Goal: Information Seeking & Learning: Learn about a topic

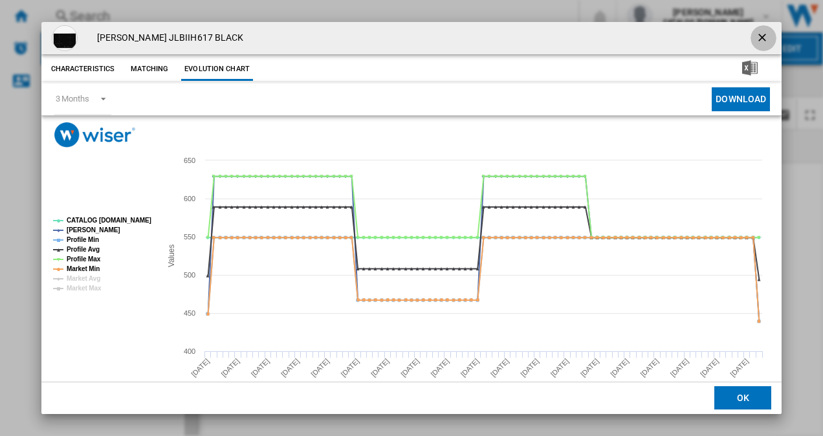
click at [759, 31] on ng-md-icon "getI18NText('BUTTONS.CLOSE_DIALOG')" at bounding box center [764, 39] width 16 height 16
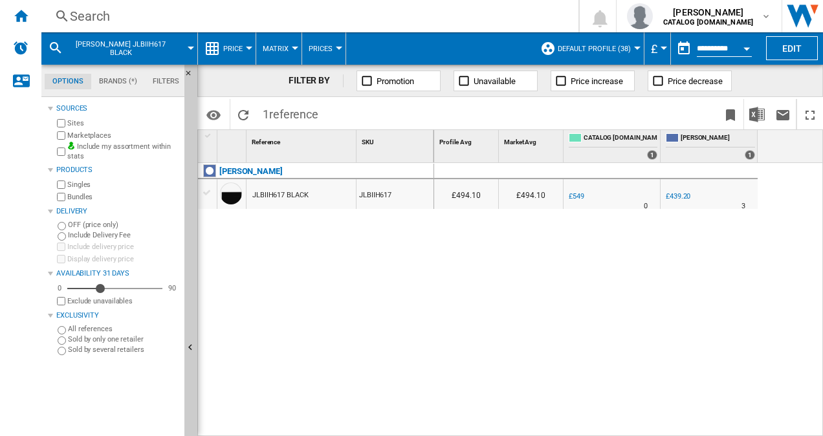
click at [123, 20] on div "Search" at bounding box center [307, 16] width 475 height 18
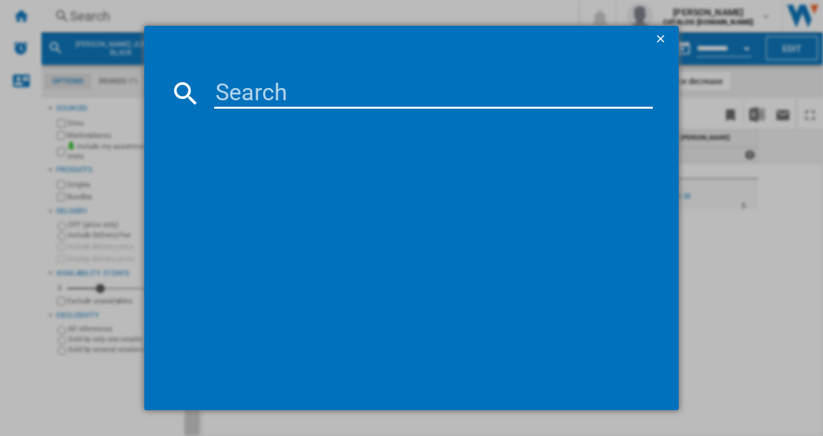
click at [270, 95] on input at bounding box center [433, 93] width 439 height 31
paste input "JLBIIH617"
type input "JLBIIH617"
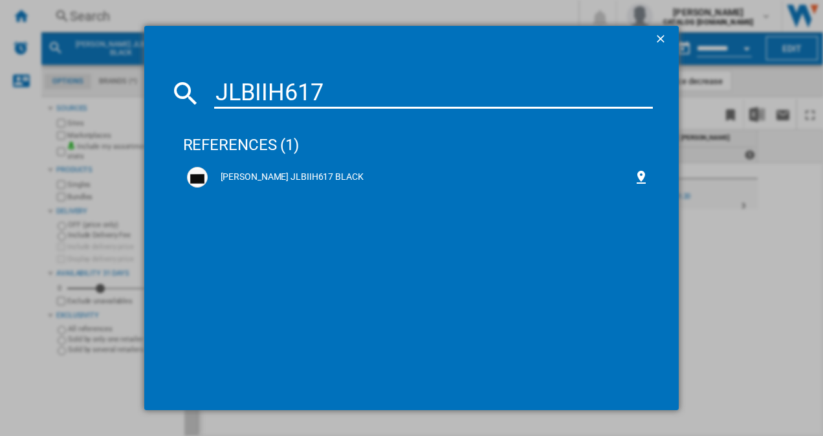
click at [208, 191] on div "[PERSON_NAME] JLBIIH617 BLACK" at bounding box center [418, 177] width 470 height 28
click at [249, 173] on div "[PERSON_NAME] JLBIIH617 BLACK" at bounding box center [421, 177] width 426 height 13
click at [300, 164] on div "[PERSON_NAME] JLBIIH617 BLACK" at bounding box center [418, 177] width 470 height 28
click at [285, 177] on div "[PERSON_NAME] JLBIIH617 BLACK" at bounding box center [421, 177] width 426 height 13
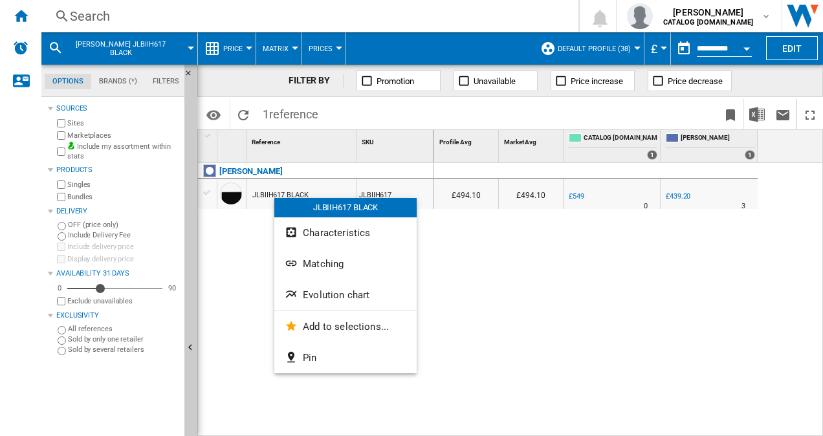
click at [333, 298] on span "Evolution chart" at bounding box center [336, 295] width 67 height 12
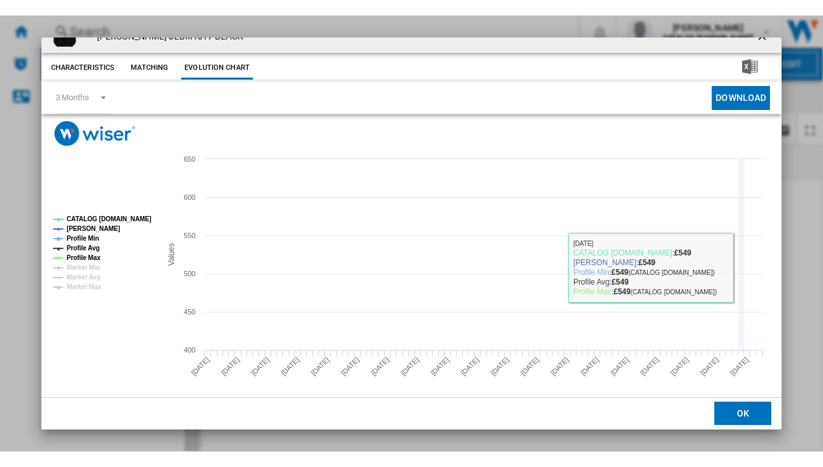
scroll to position [24, 0]
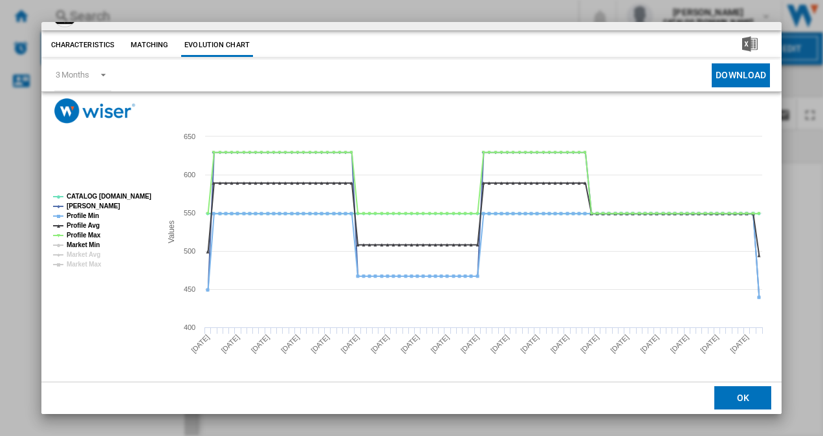
click at [89, 246] on tspan "Market Min" at bounding box center [83, 244] width 33 height 7
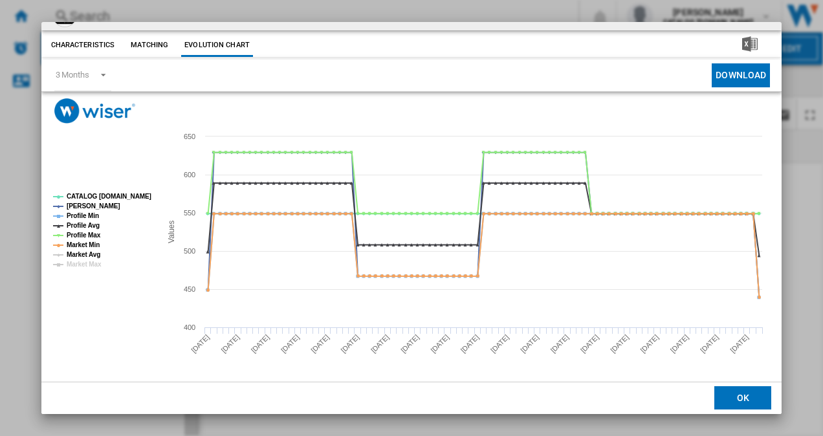
click at [96, 255] on tspan "Market Avg" at bounding box center [84, 254] width 34 height 7
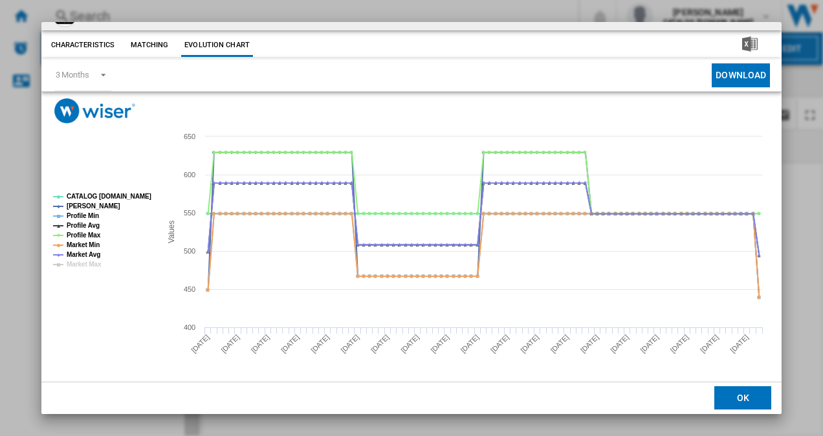
drag, startPoint x: 754, startPoint y: 401, endPoint x: 737, endPoint y: 395, distance: 17.8
click at [754, 401] on button "OK" at bounding box center [742, 398] width 57 height 23
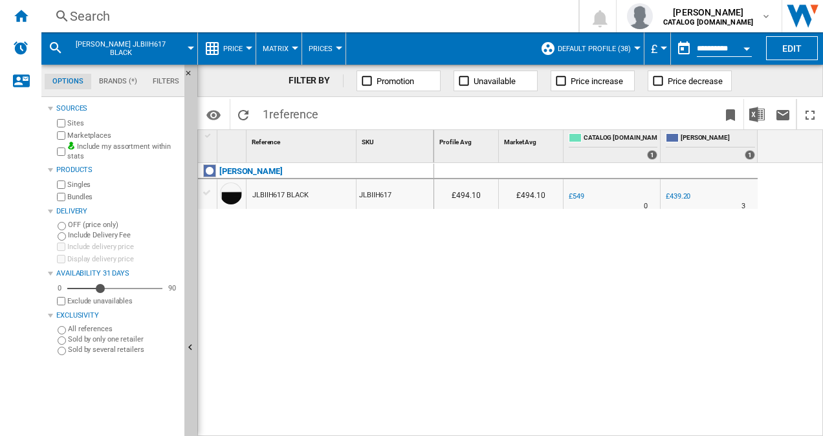
click at [97, 19] on div "Search" at bounding box center [307, 16] width 475 height 18
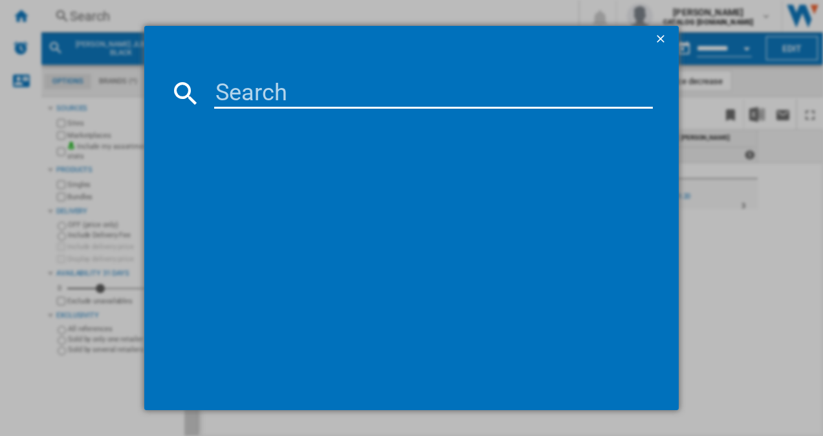
click at [242, 94] on input at bounding box center [433, 93] width 439 height 31
paste input "JLBIIH618"
type input "JLBIIH618"
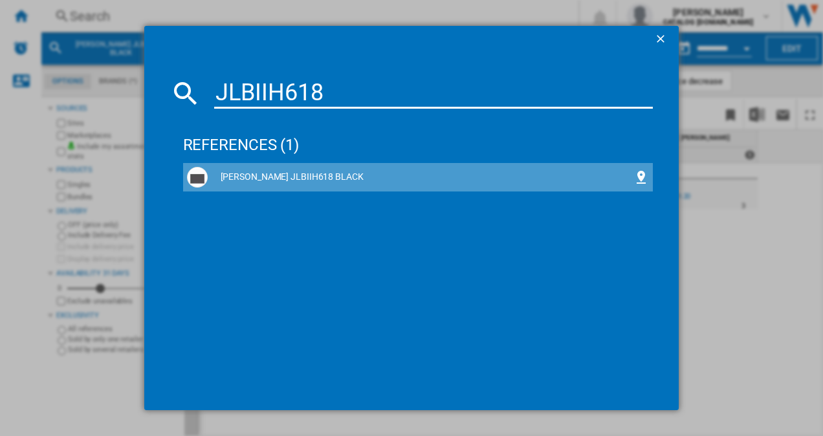
click at [312, 173] on div "JOHN LEWIS JLBIIH618 BLACK" at bounding box center [421, 177] width 426 height 13
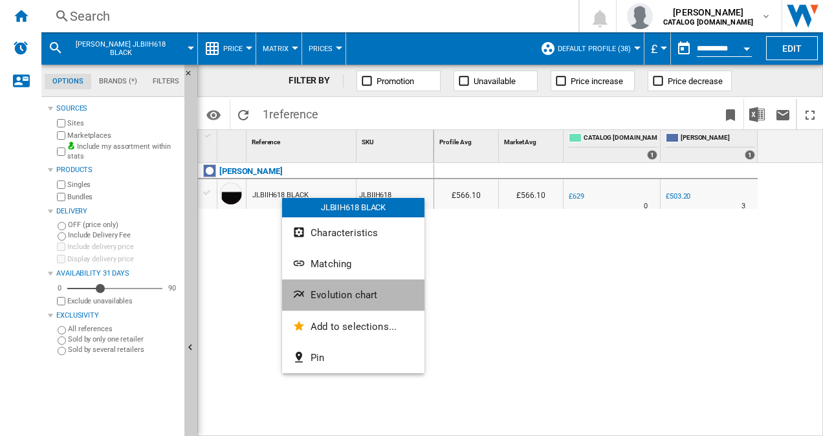
click at [371, 291] on span "Evolution chart" at bounding box center [344, 295] width 67 height 12
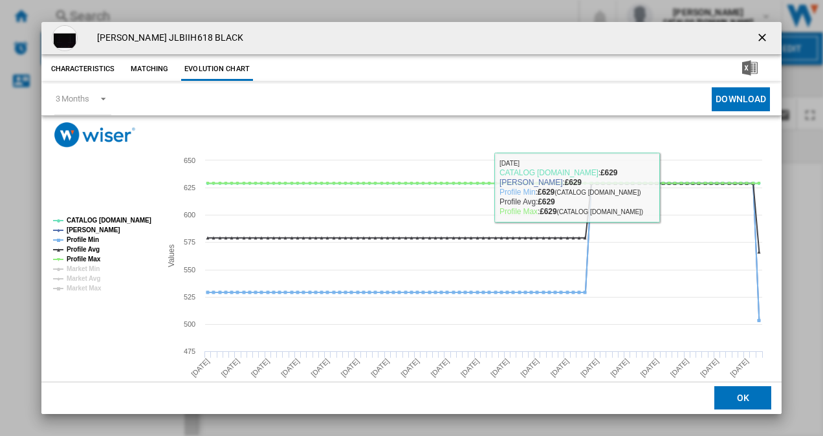
click at [756, 34] on ng-md-icon "getI18NText('BUTTONS.CLOSE_DIALOG')" at bounding box center [764, 39] width 16 height 16
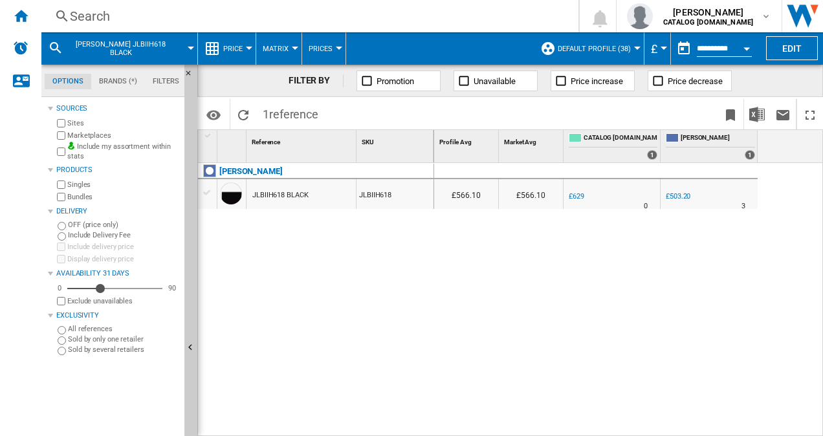
click at [102, 16] on div "Search" at bounding box center [307, 16] width 475 height 18
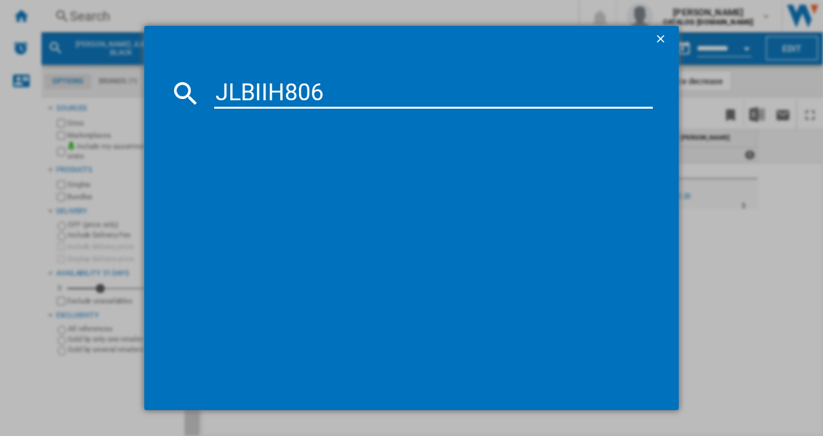
type input "JLBIIH806"
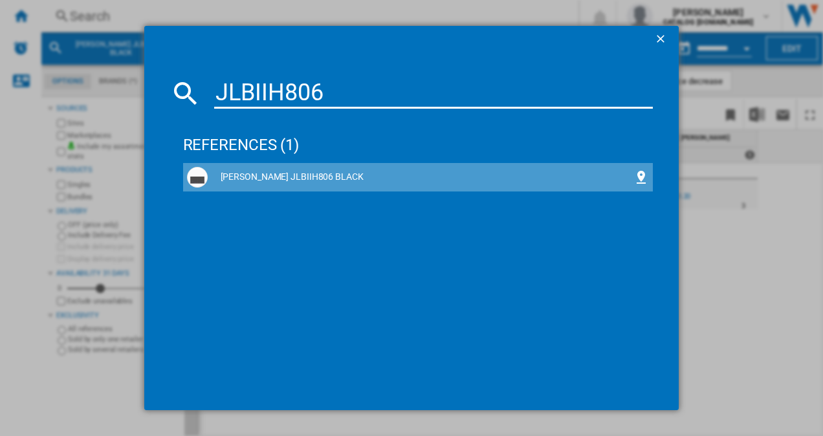
click at [277, 179] on div "JOHN LEWIS JLBIIH806 BLACK" at bounding box center [421, 177] width 426 height 13
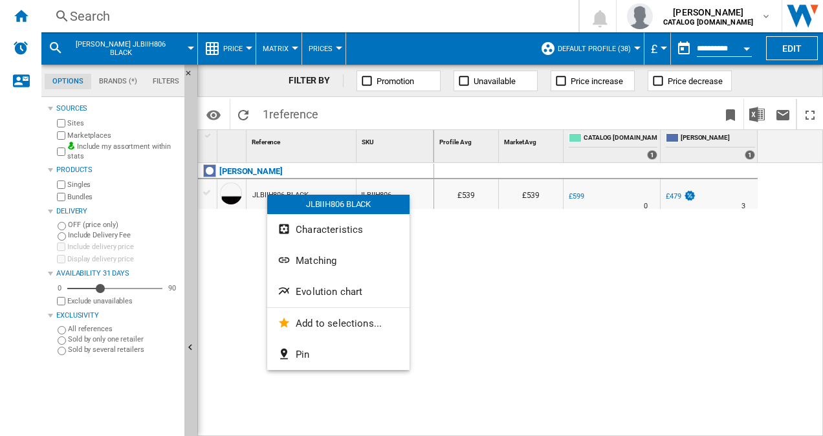
click at [326, 292] on span "Evolution chart" at bounding box center [329, 292] width 67 height 12
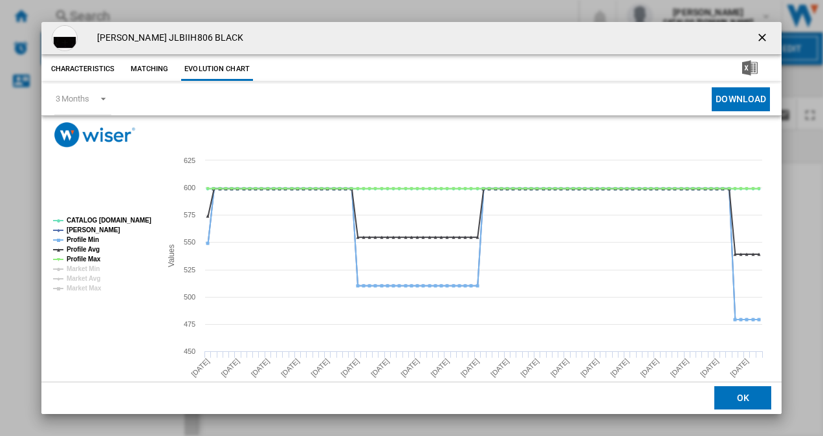
click at [756, 35] on ng-md-icon "getI18NText('BUTTONS.CLOSE_DIALOG')" at bounding box center [764, 39] width 16 height 16
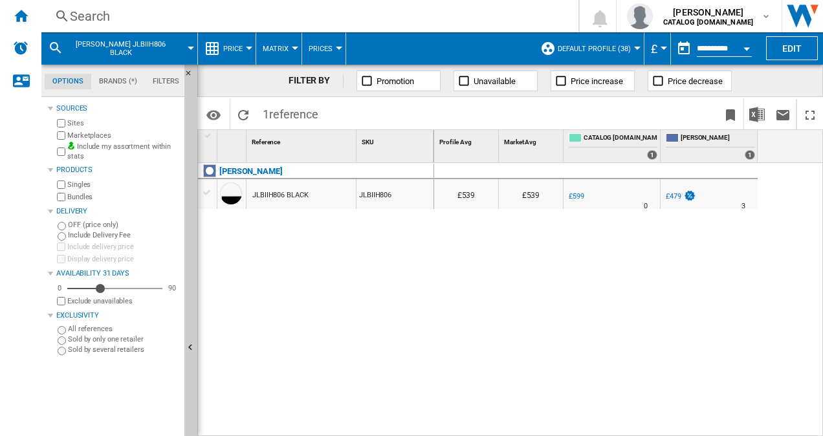
click at [118, 16] on div "Search" at bounding box center [307, 16] width 475 height 18
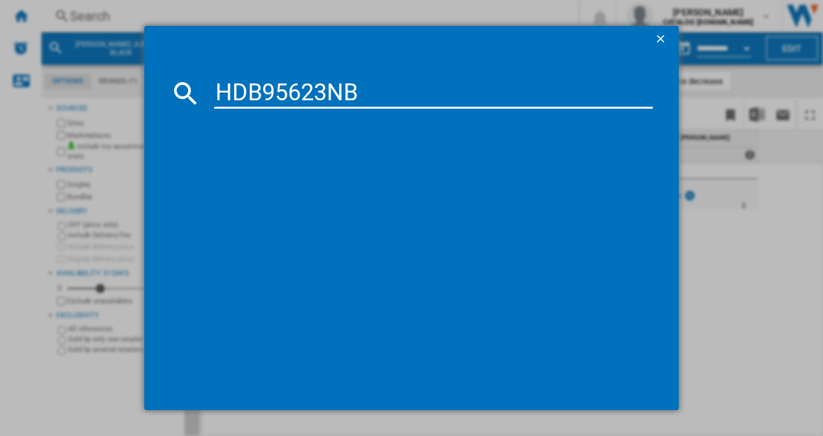
type input "HDB95623NB"
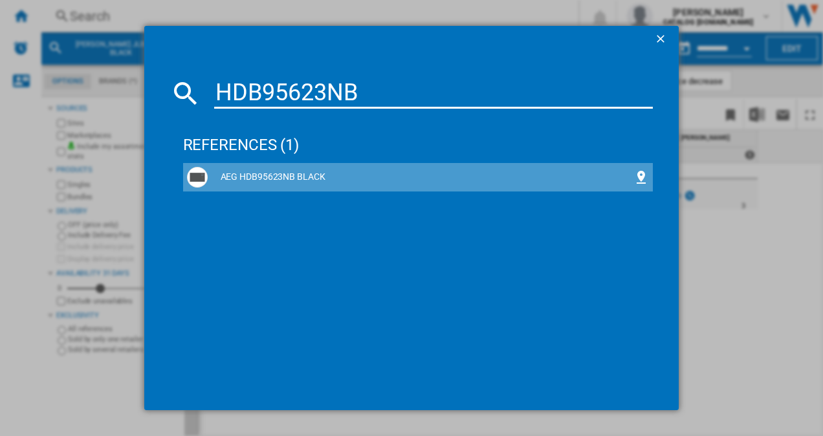
click at [279, 182] on div "AEG HDB95623NB BLACK" at bounding box center [421, 177] width 426 height 13
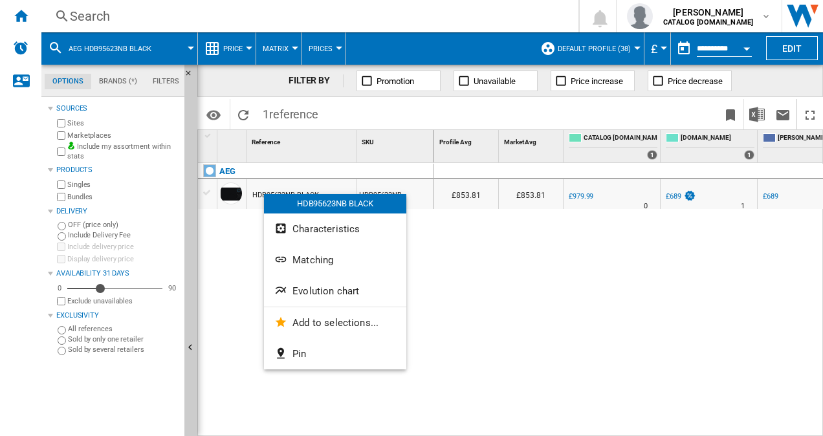
click at [325, 289] on span "Evolution chart" at bounding box center [325, 291] width 67 height 12
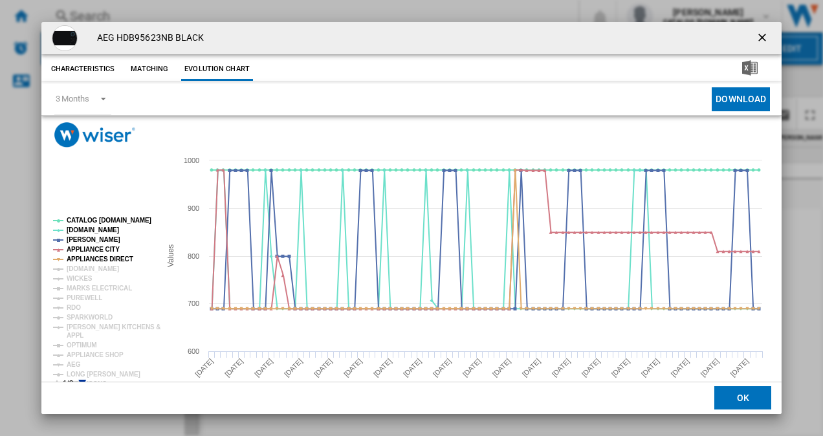
click at [80, 380] on icon "Product popup" at bounding box center [82, 384] width 8 height 8
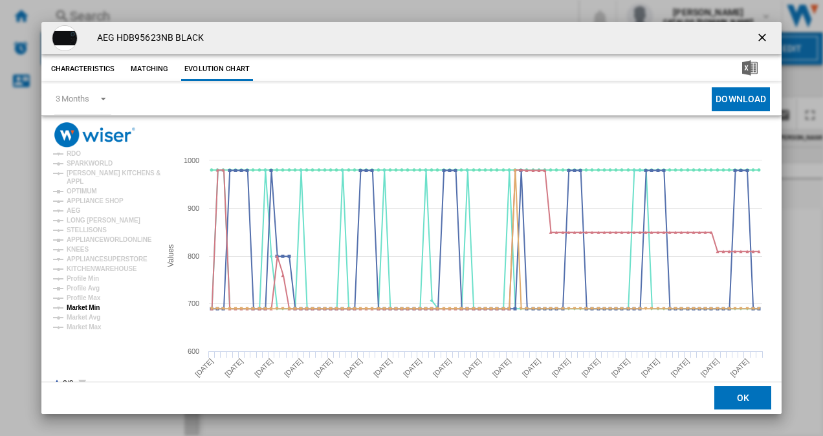
click at [78, 309] on tspan "Market Min" at bounding box center [83, 307] width 33 height 7
click at [82, 318] on tspan "Market Avg" at bounding box center [84, 317] width 34 height 7
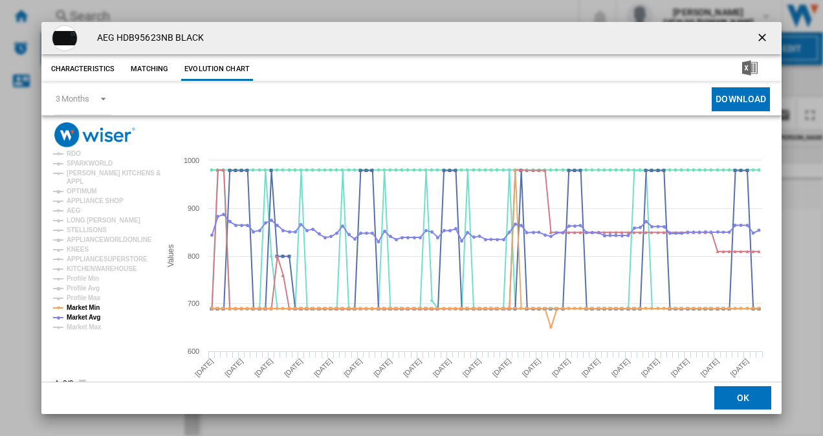
drag, startPoint x: 757, startPoint y: 38, endPoint x: 740, endPoint y: 38, distance: 16.8
click at [757, 38] on ng-md-icon "getI18NText('BUTTONS.CLOSE_DIALOG')" at bounding box center [764, 39] width 16 height 16
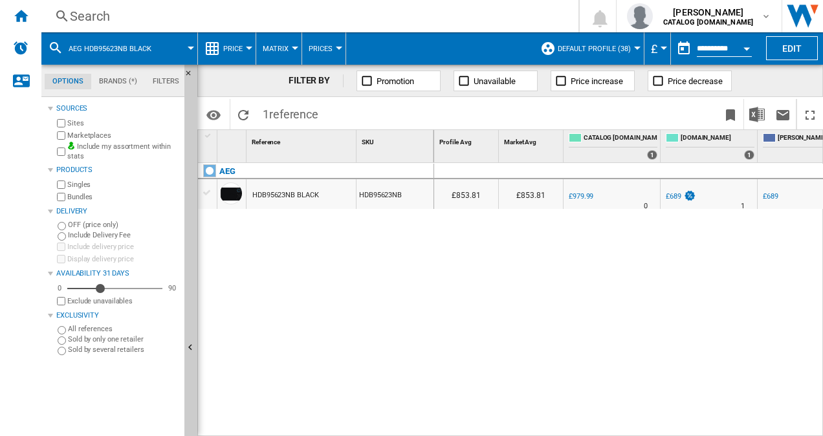
click at [93, 16] on div "Search" at bounding box center [307, 16] width 475 height 18
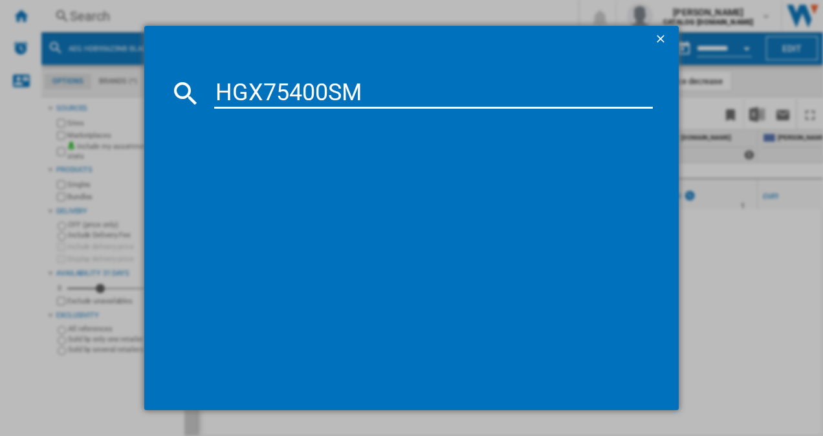
type input "HGX75400SM"
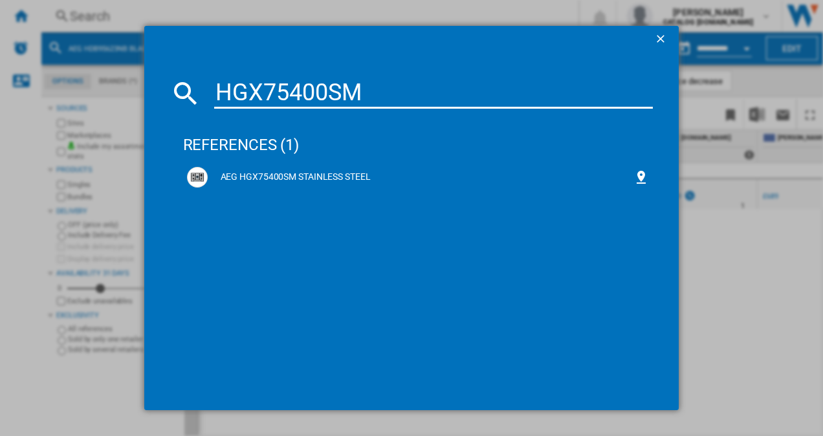
click at [301, 177] on div "AEG HGX75400SM STAINLESS STEEL" at bounding box center [421, 177] width 426 height 13
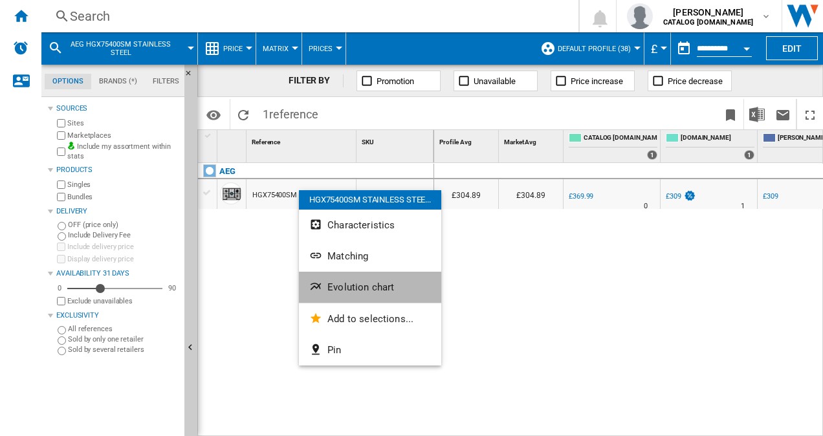
click at [343, 278] on button "Evolution chart" at bounding box center [370, 287] width 142 height 31
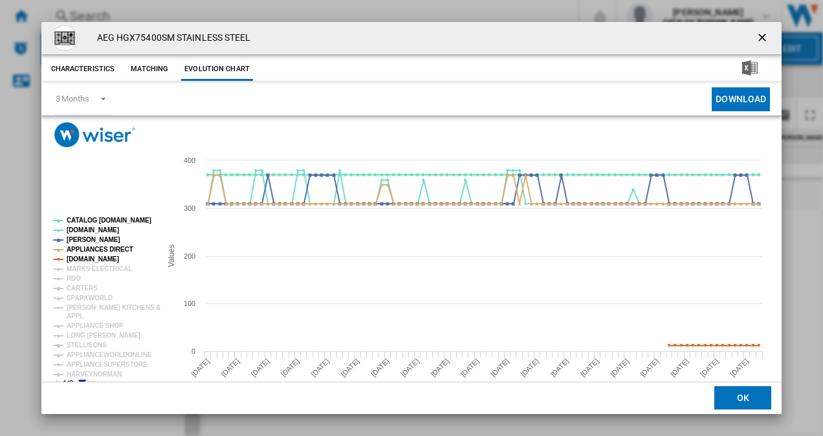
click at [81, 380] on icon "Product popup" at bounding box center [82, 384] width 8 height 8
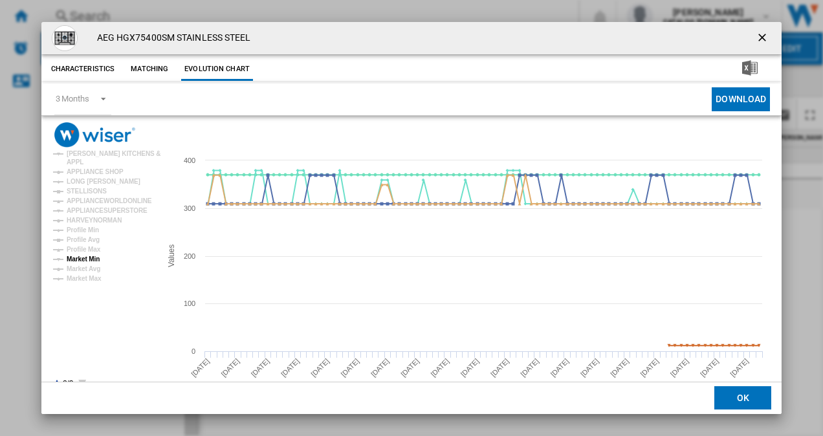
click at [85, 259] on tspan "Market Min" at bounding box center [83, 259] width 33 height 7
click at [85, 266] on tspan "Market Avg" at bounding box center [84, 268] width 34 height 7
